Goal: Task Accomplishment & Management: Use online tool/utility

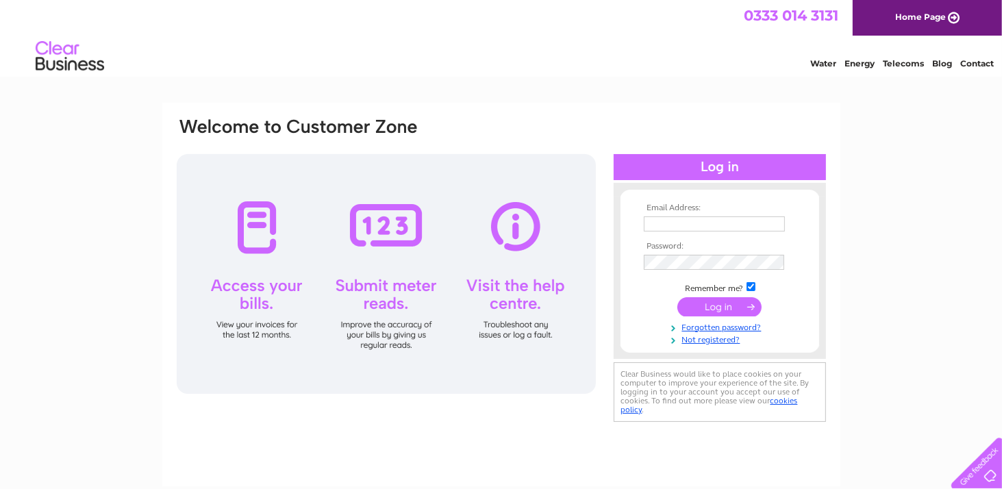
click at [687, 224] on input "text" at bounding box center [714, 223] width 141 height 15
type input "fd@trenowathplace.co.uk"
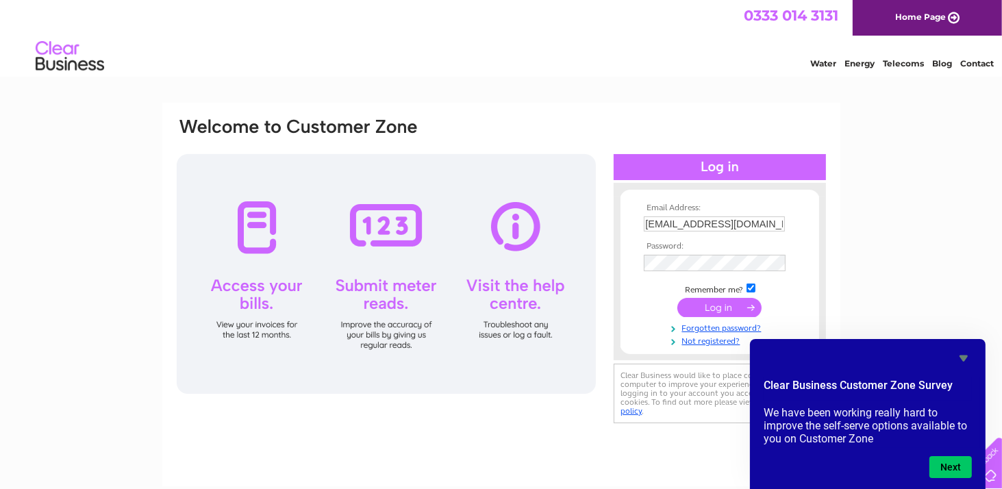
click at [697, 307] on input "submit" at bounding box center [719, 307] width 84 height 19
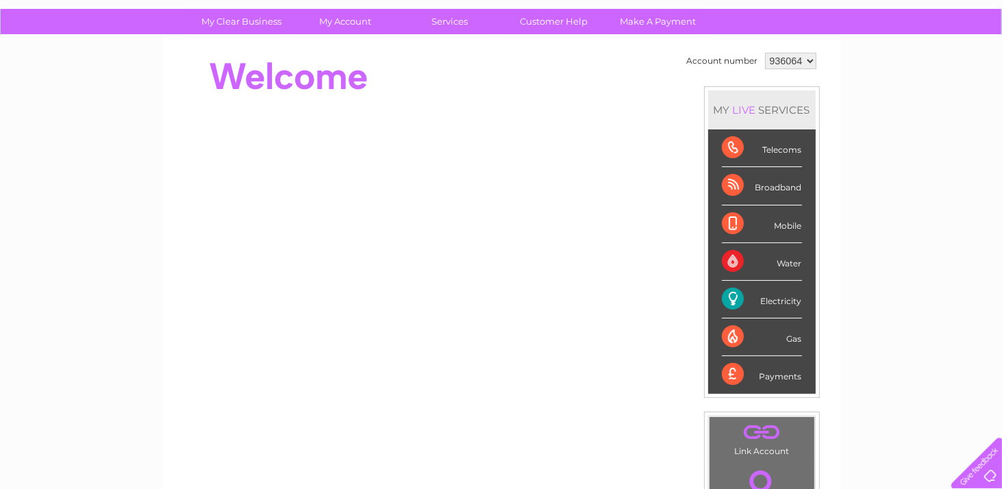
scroll to position [137, 0]
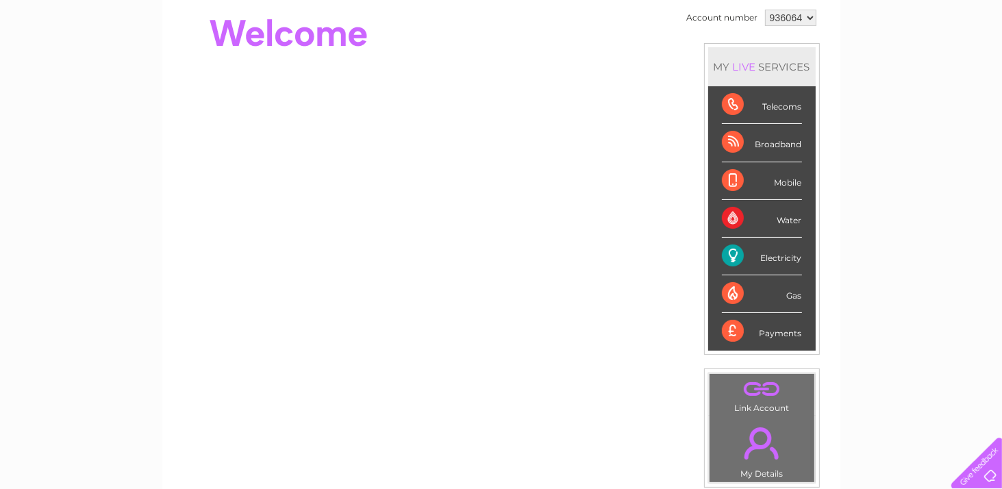
click at [735, 258] on div "Electricity" at bounding box center [762, 257] width 80 height 38
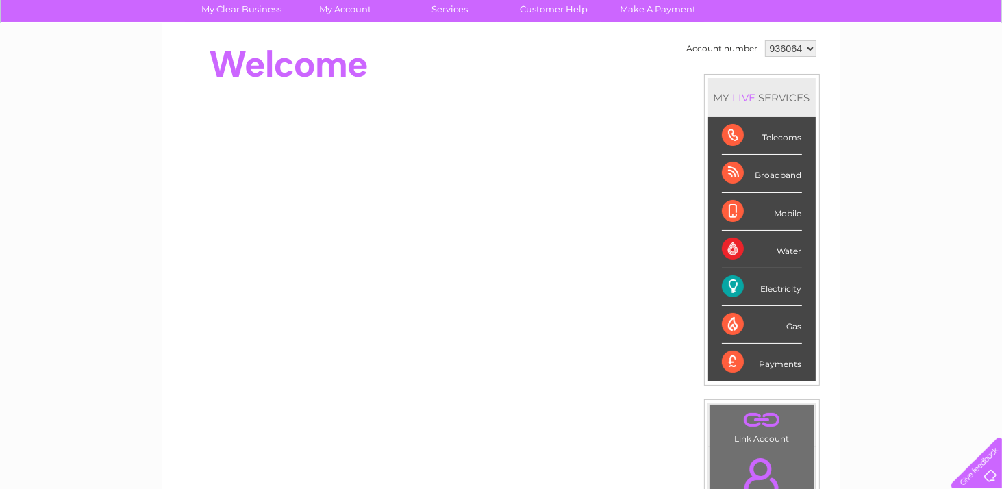
scroll to position [68, 0]
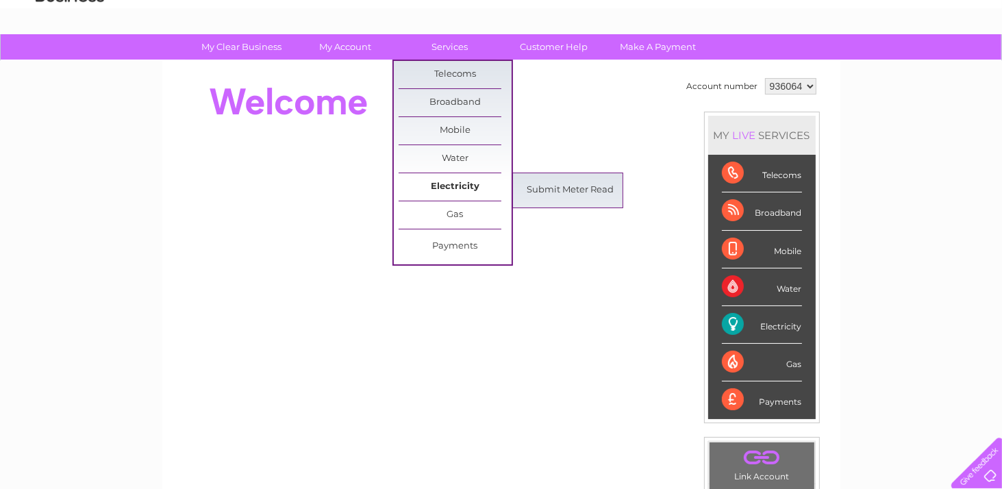
click at [452, 188] on link "Electricity" at bounding box center [455, 186] width 113 height 27
click at [534, 191] on link "Submit Meter Read" at bounding box center [570, 190] width 113 height 27
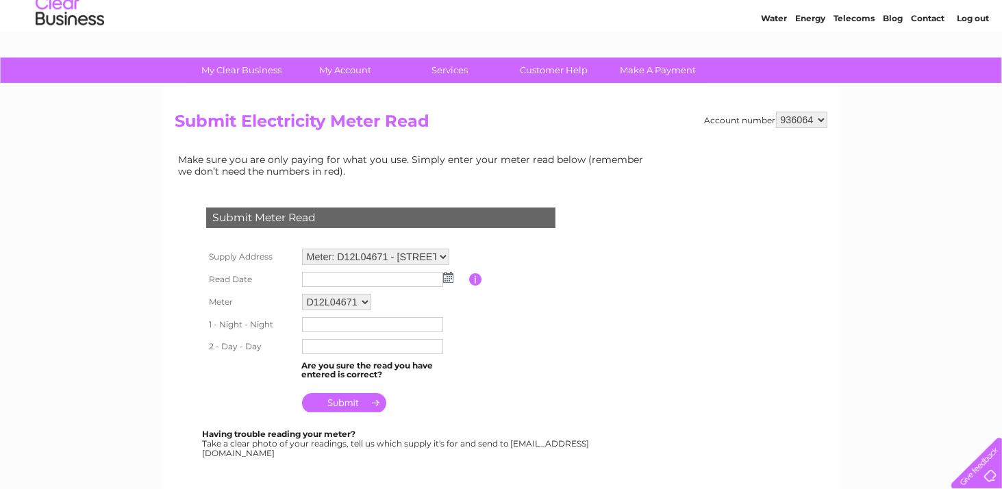
scroll to position [68, 0]
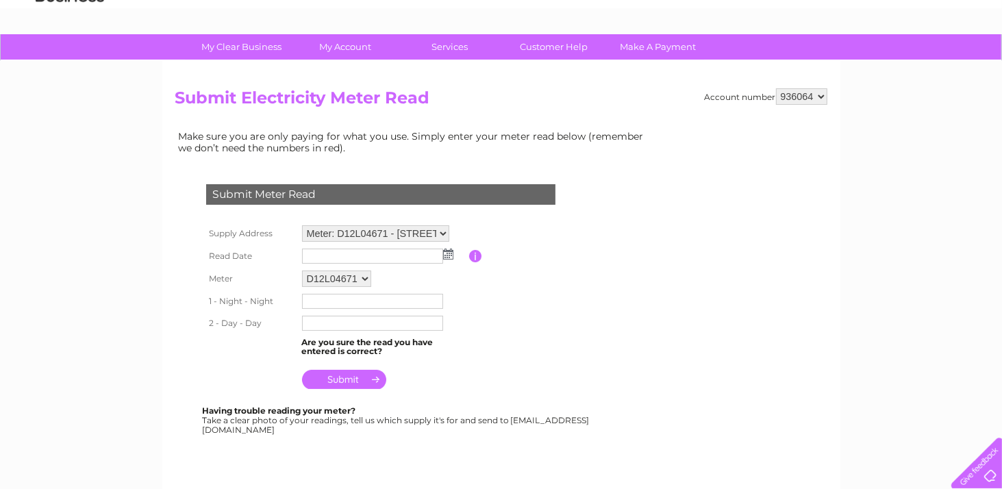
click at [448, 258] on td at bounding box center [384, 256] width 170 height 22
click at [446, 253] on img at bounding box center [448, 254] width 10 height 11
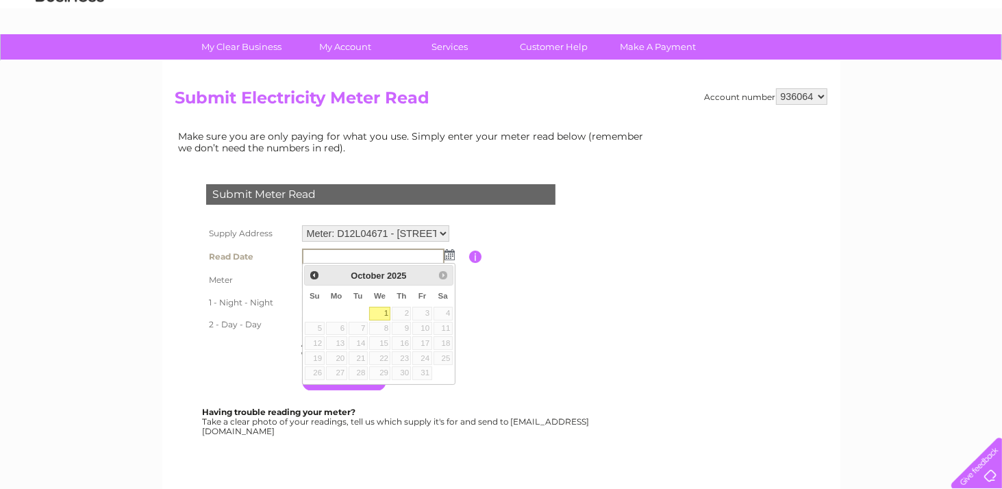
click at [375, 315] on link "1" at bounding box center [380, 314] width 22 height 14
type input "[DATE]"
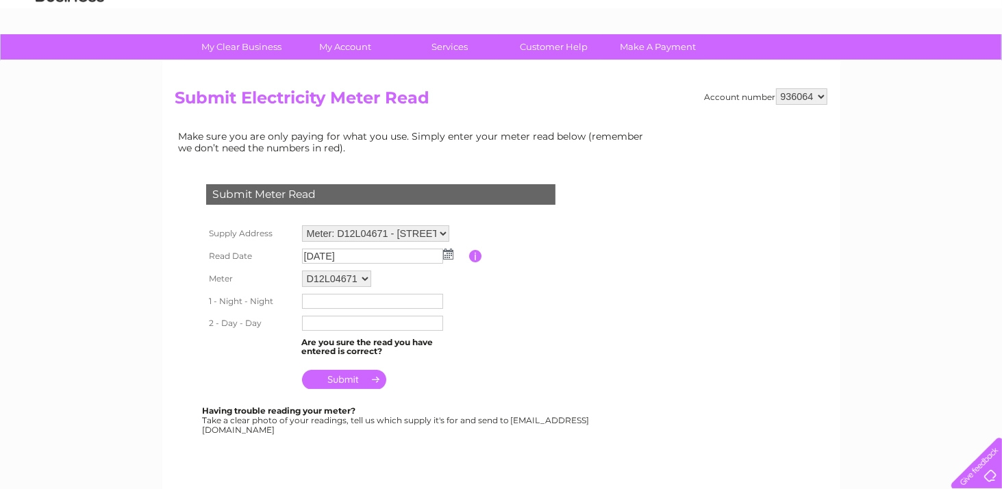
click at [312, 303] on input "text" at bounding box center [372, 301] width 141 height 15
type input "11358"
click at [312, 323] on input "text" at bounding box center [372, 324] width 141 height 15
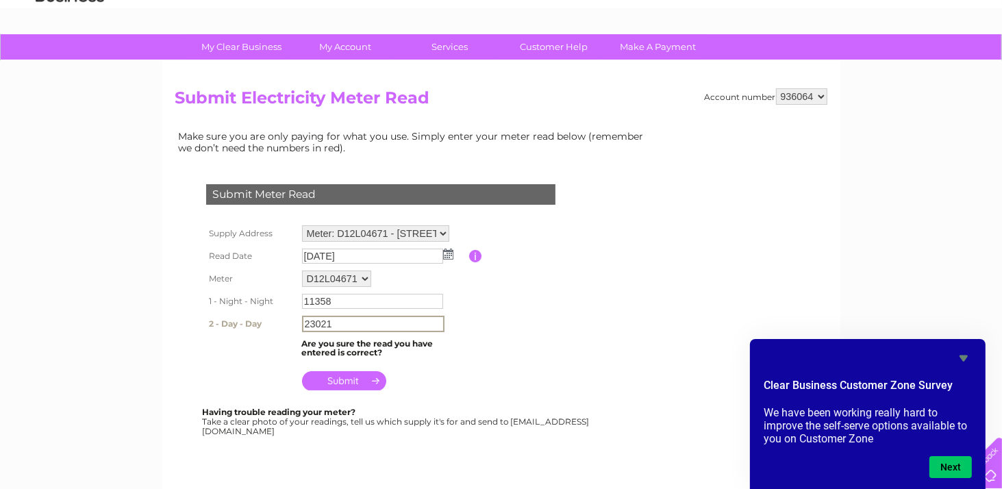
type input "23021"
click at [344, 382] on input "submit" at bounding box center [344, 380] width 84 height 19
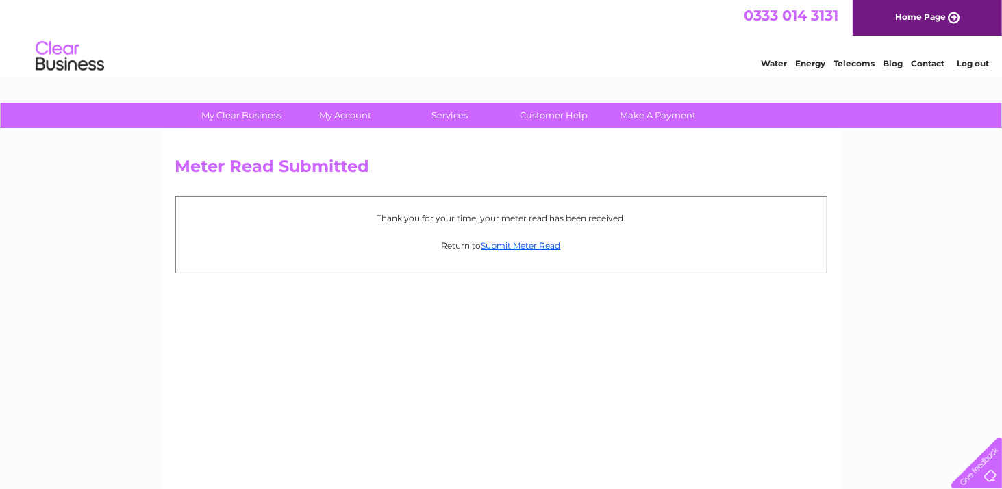
click at [981, 64] on link "Log out" at bounding box center [973, 63] width 32 height 10
